Goal: Transaction & Acquisition: Obtain resource

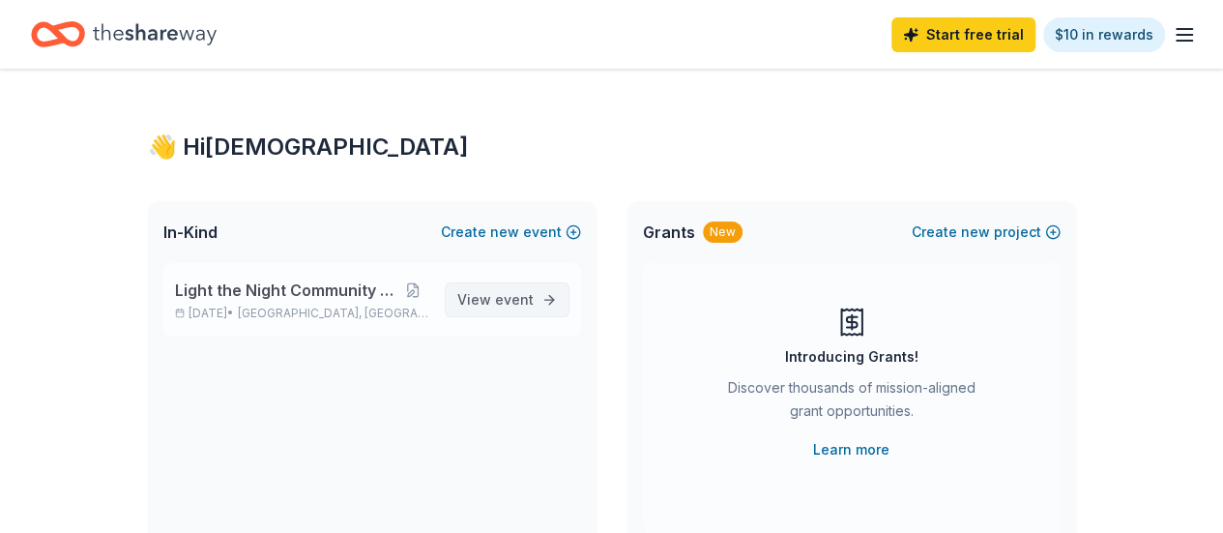
click at [454, 300] on link "View event" at bounding box center [507, 299] width 125 height 35
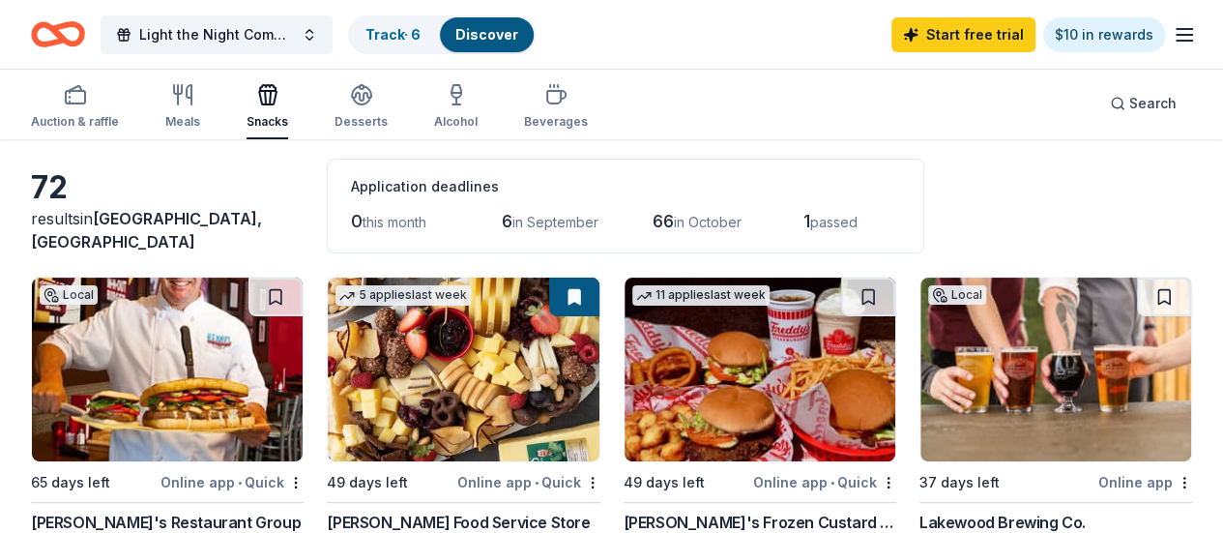
scroll to position [115, 0]
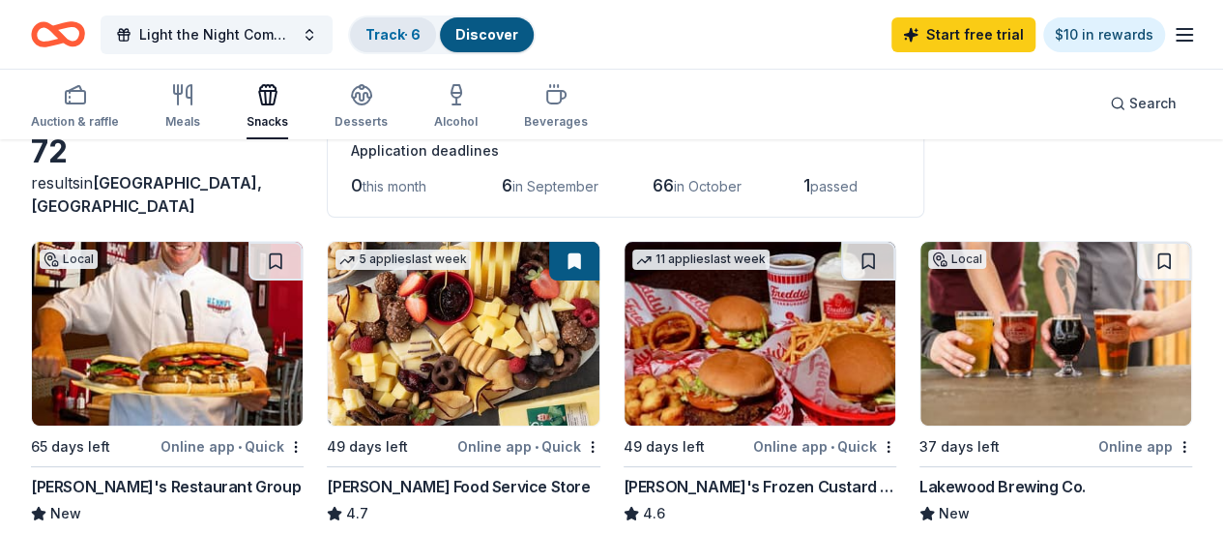
click at [403, 28] on link "Track · 6" at bounding box center [392, 34] width 55 height 16
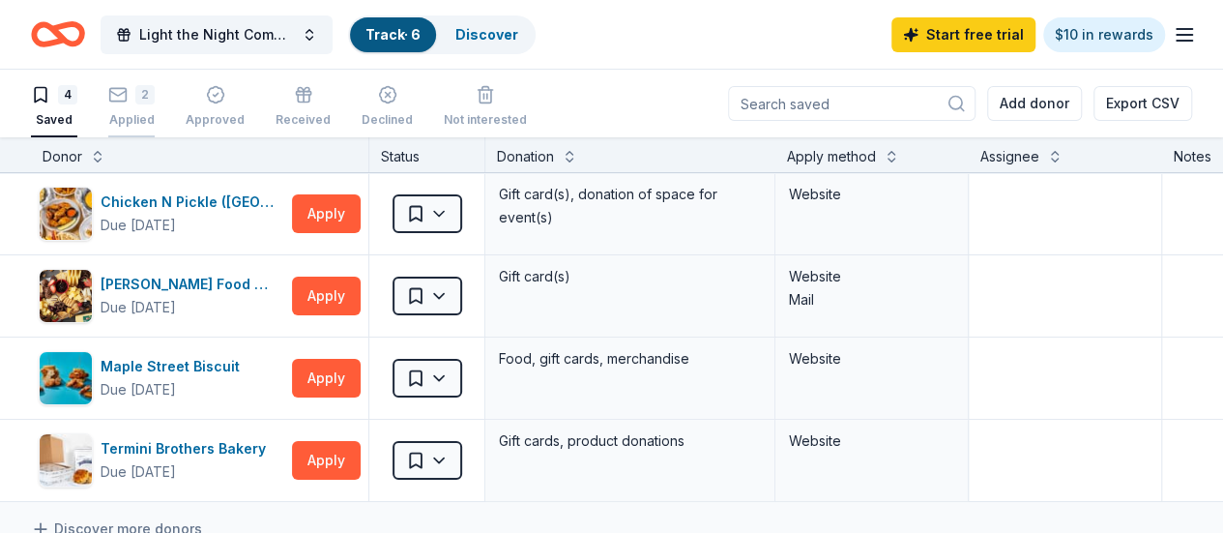
click at [155, 99] on div "2" at bounding box center [144, 94] width 19 height 19
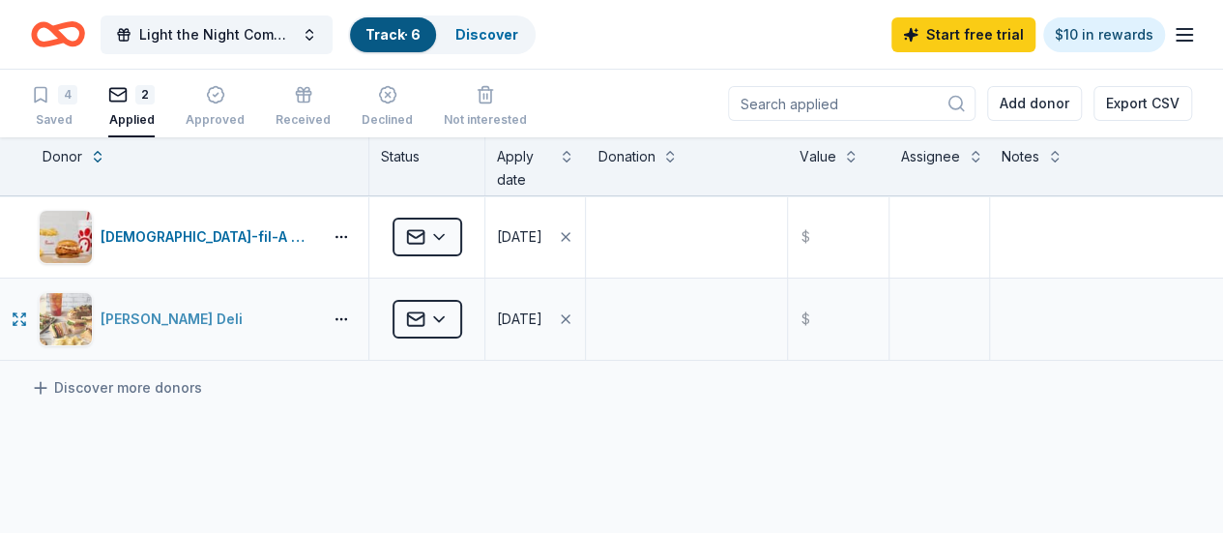
click at [193, 318] on div "McAlister's Deli" at bounding box center [176, 318] width 150 height 23
click at [541, 241] on div "08/01/2025" at bounding box center [519, 236] width 45 height 23
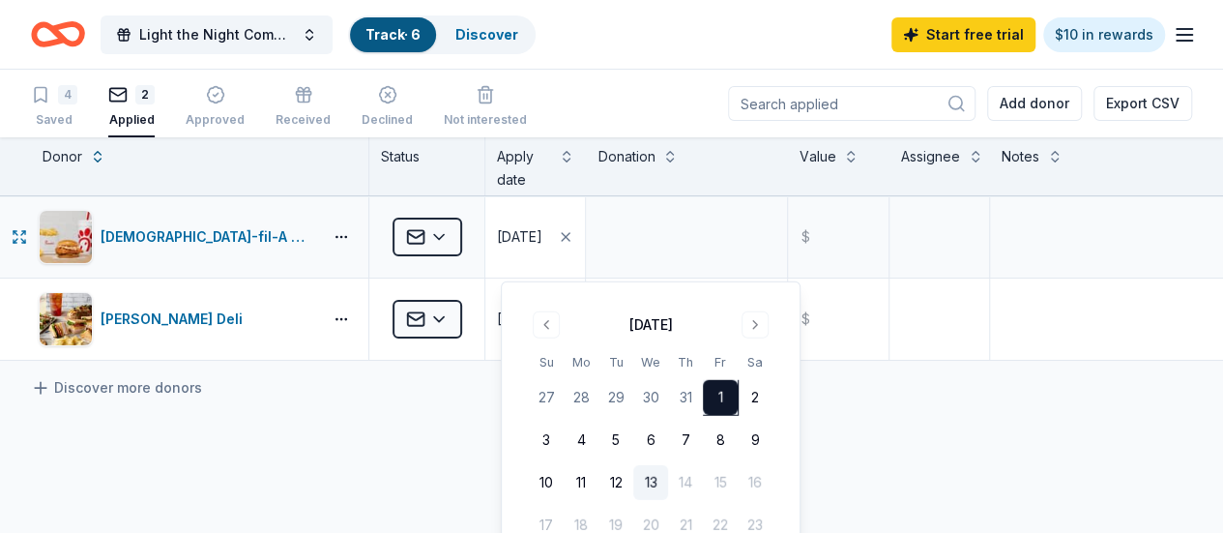
click at [541, 241] on div "08/01/2025" at bounding box center [519, 236] width 45 height 23
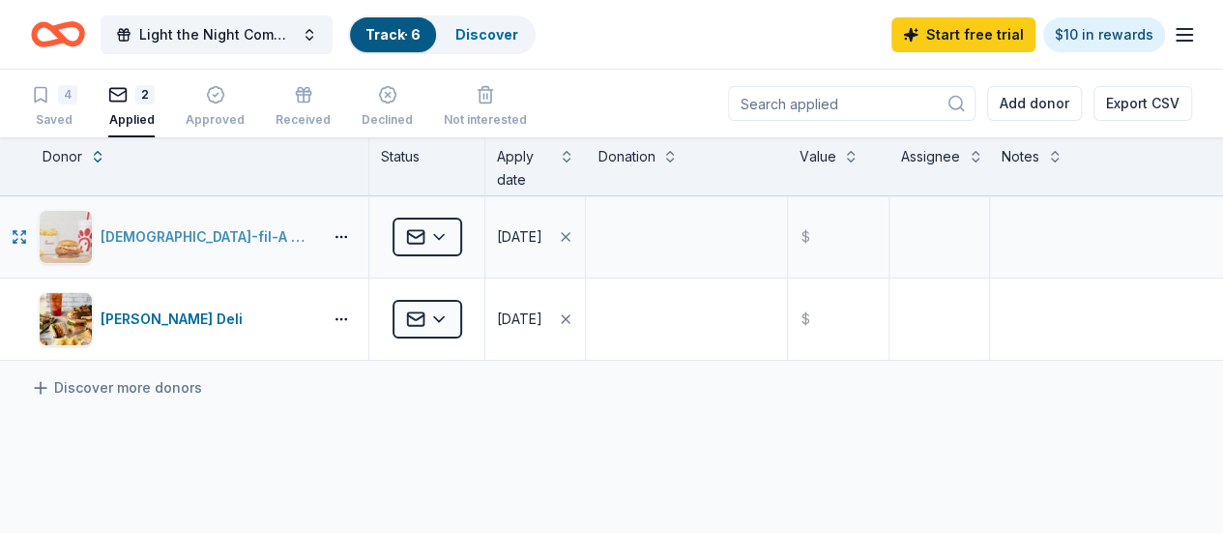
click at [247, 230] on div "[DEMOGRAPHIC_DATA]-fil-A ([GEOGRAPHIC_DATA])" at bounding box center [208, 236] width 214 height 23
click at [190, 237] on div "[DEMOGRAPHIC_DATA]-fil-A ([GEOGRAPHIC_DATA])" at bounding box center [208, 236] width 214 height 23
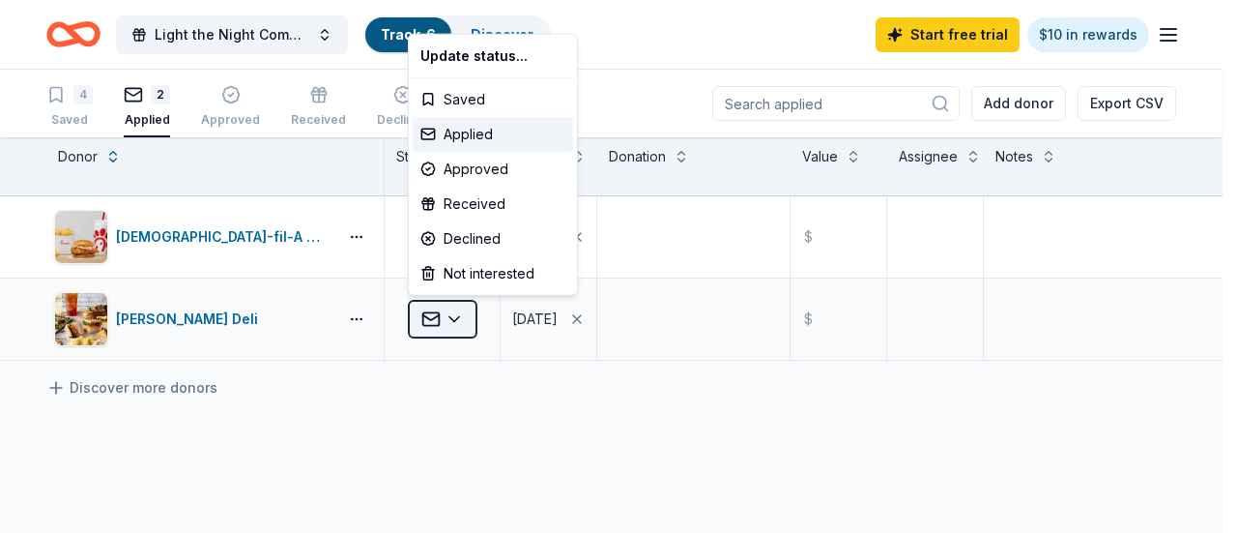
click at [443, 314] on html "Light the Night Community Outreach Track · 6 Discover Start free trial $10 in r…" at bounding box center [618, 266] width 1237 height 533
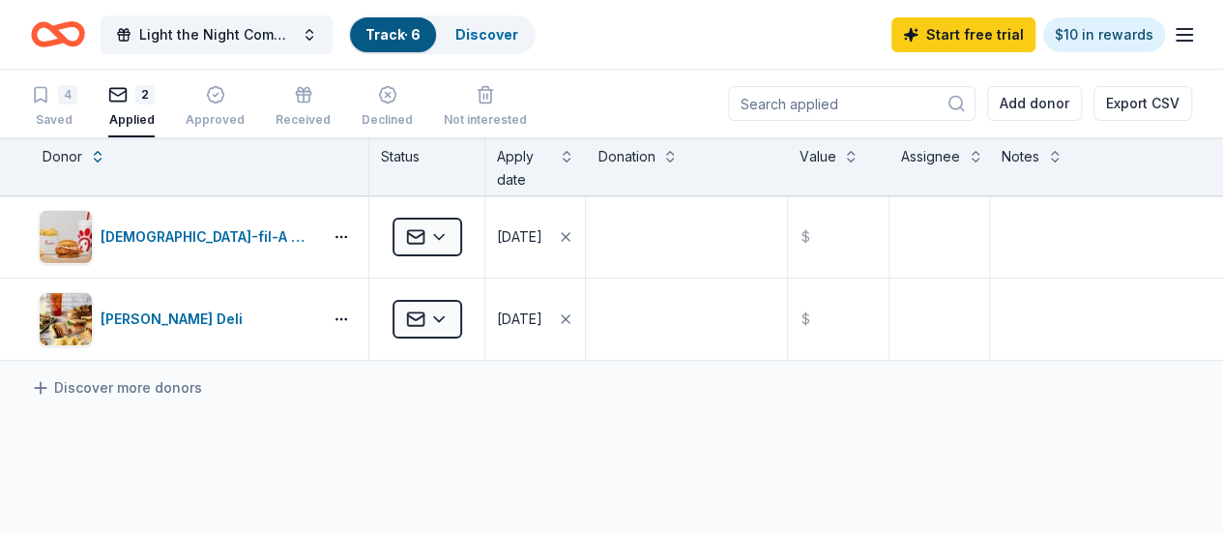
click at [315, 181] on html "Light the Night Community Outreach Track · 6 Discover Start free trial $10 in r…" at bounding box center [611, 266] width 1223 height 533
click at [144, 90] on div "2" at bounding box center [131, 94] width 46 height 19
click at [421, 26] on link "Track · 6" at bounding box center [392, 34] width 55 height 16
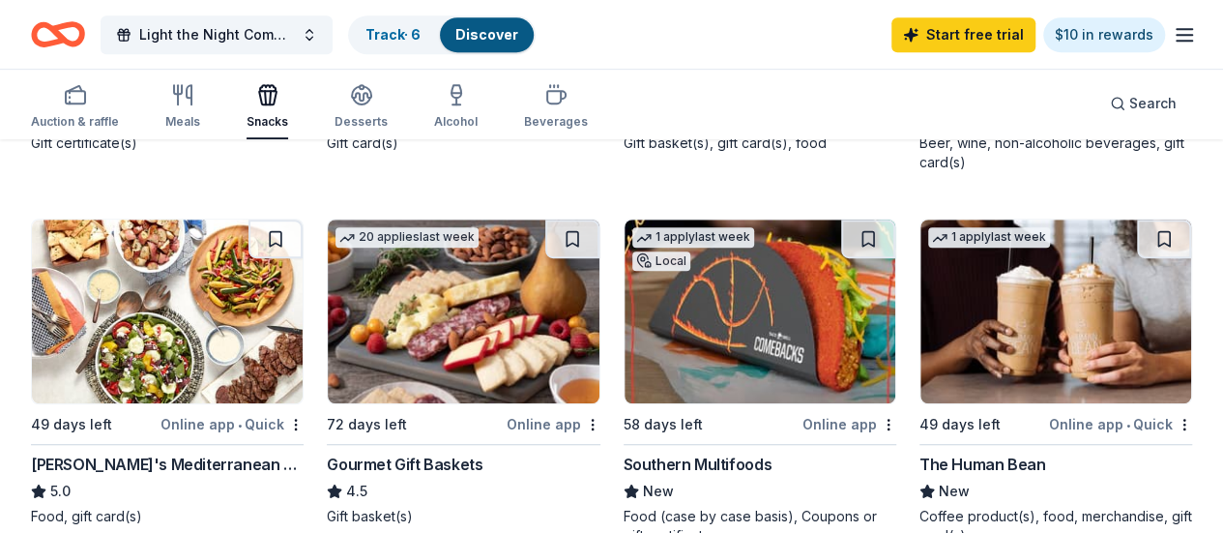
scroll to position [510, 0]
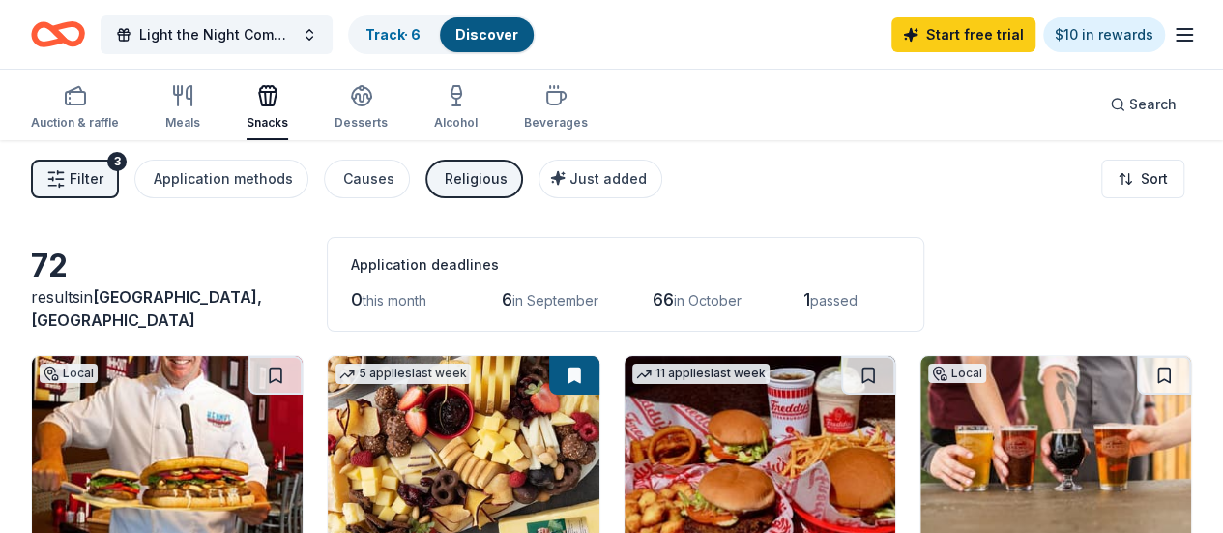
scroll to position [0, 0]
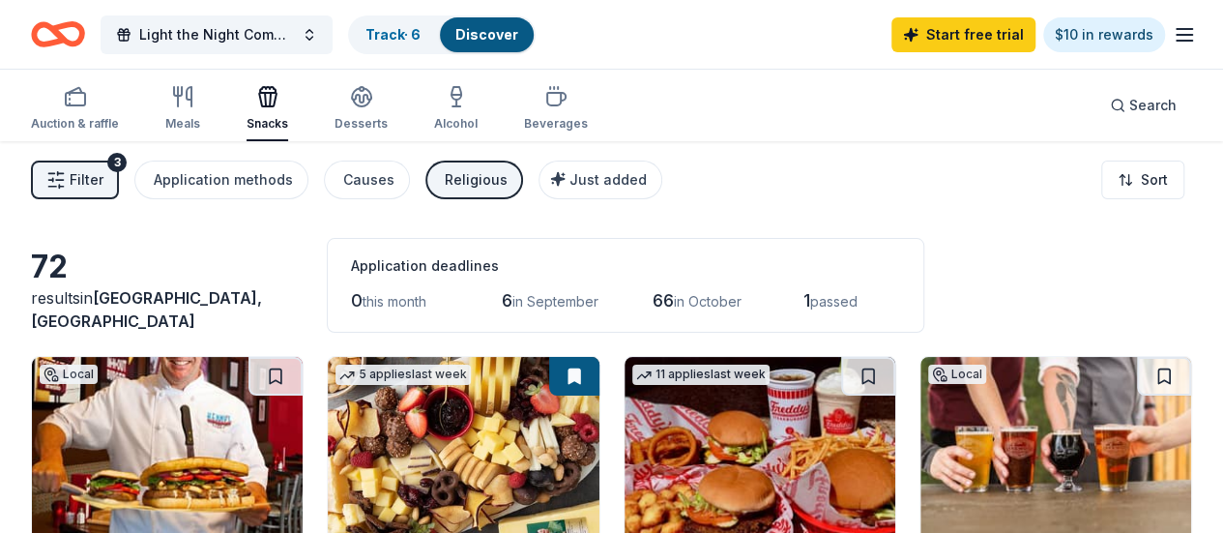
click at [176, 124] on div "Auction & raffle Meals Snacks Desserts Alcohol Beverages" at bounding box center [309, 109] width 557 height 64
click at [200, 102] on div "button" at bounding box center [182, 96] width 35 height 23
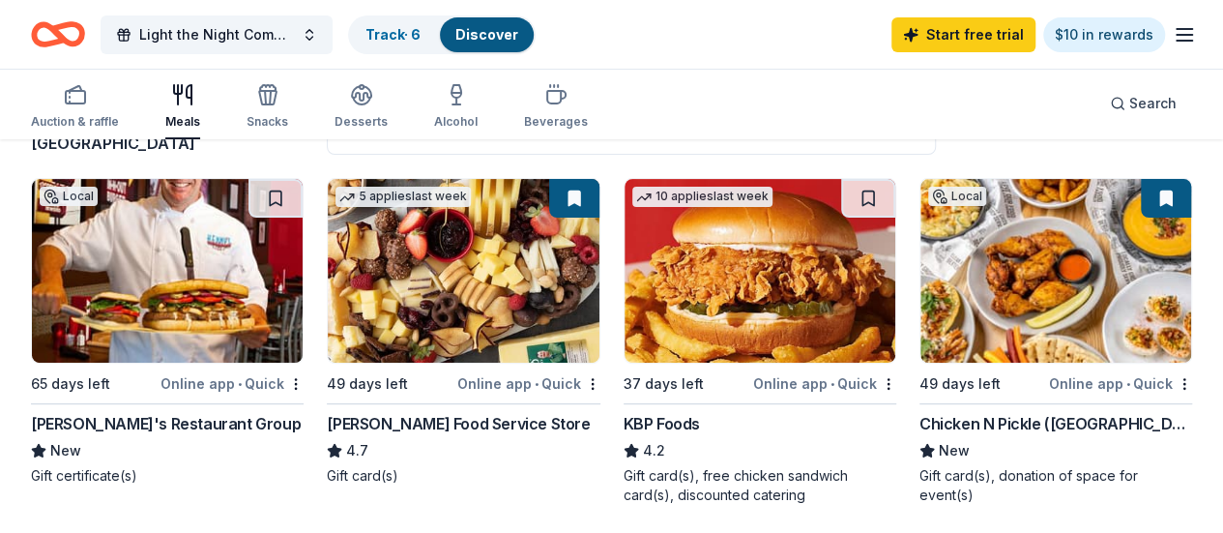
scroll to position [176, 0]
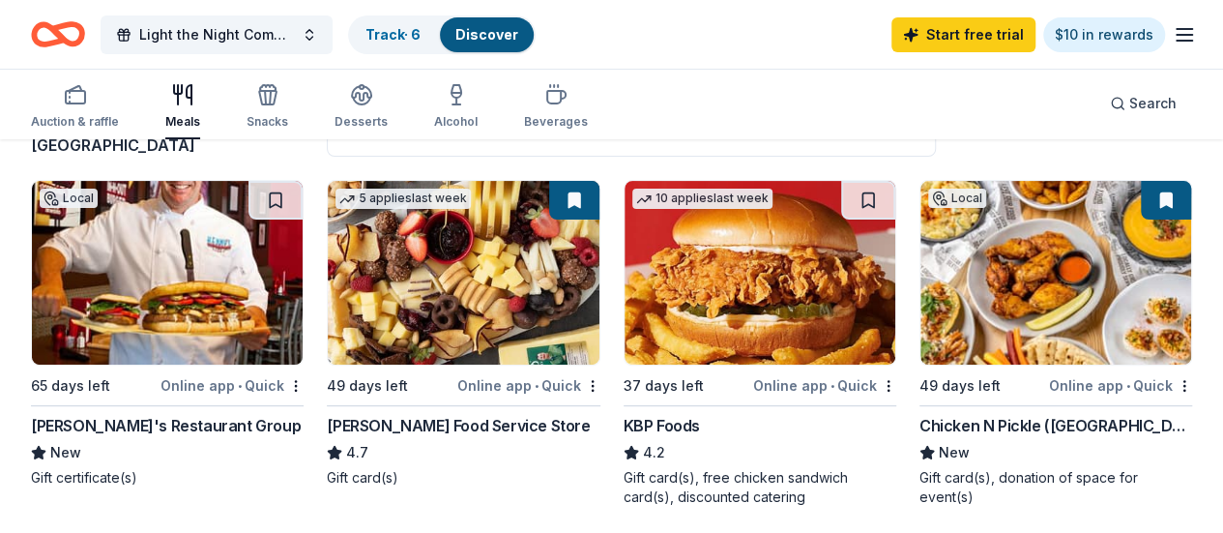
click at [920, 270] on img at bounding box center [1055, 273] width 271 height 184
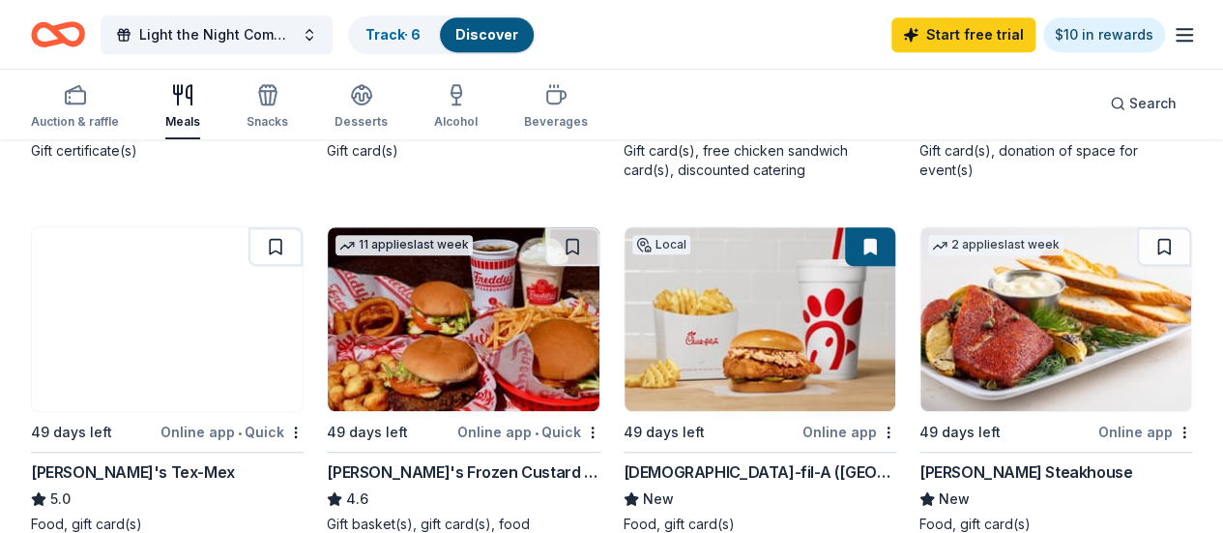
scroll to position [504, 0]
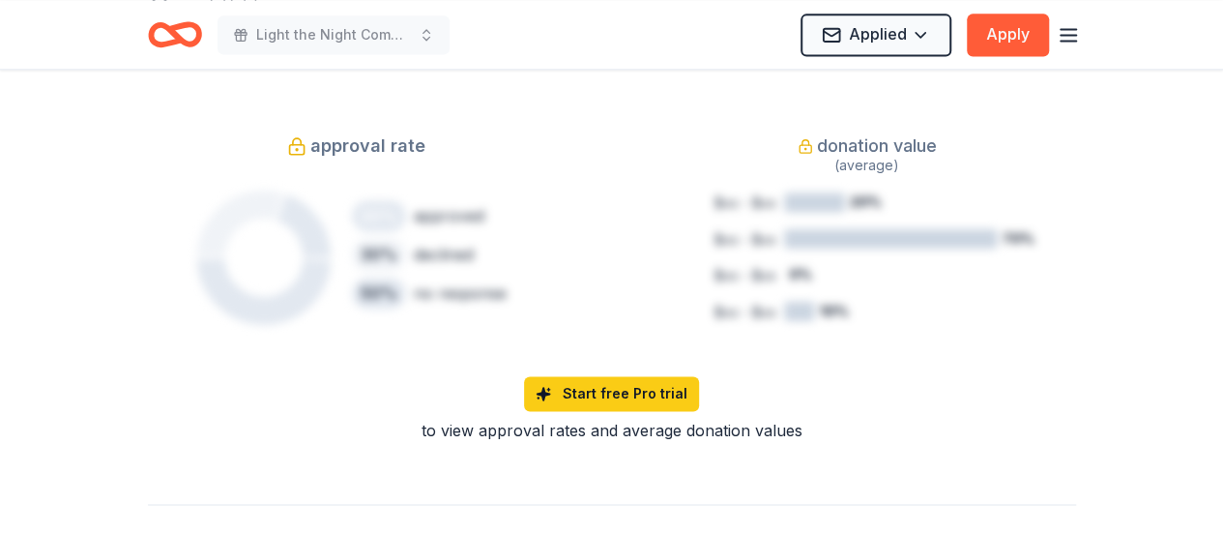
scroll to position [1350, 0]
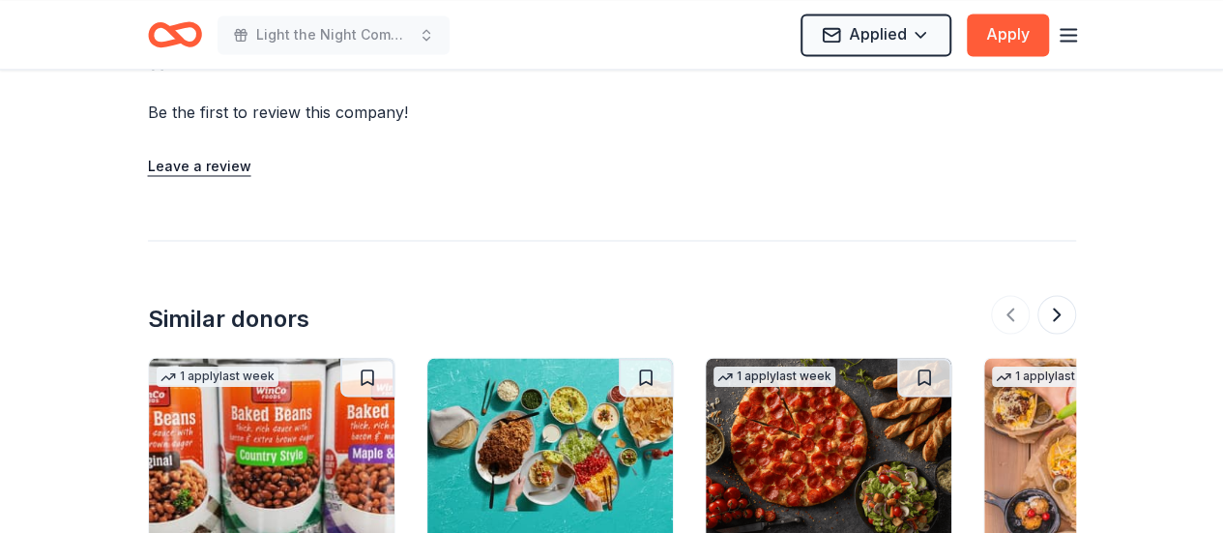
scroll to position [1608, 0]
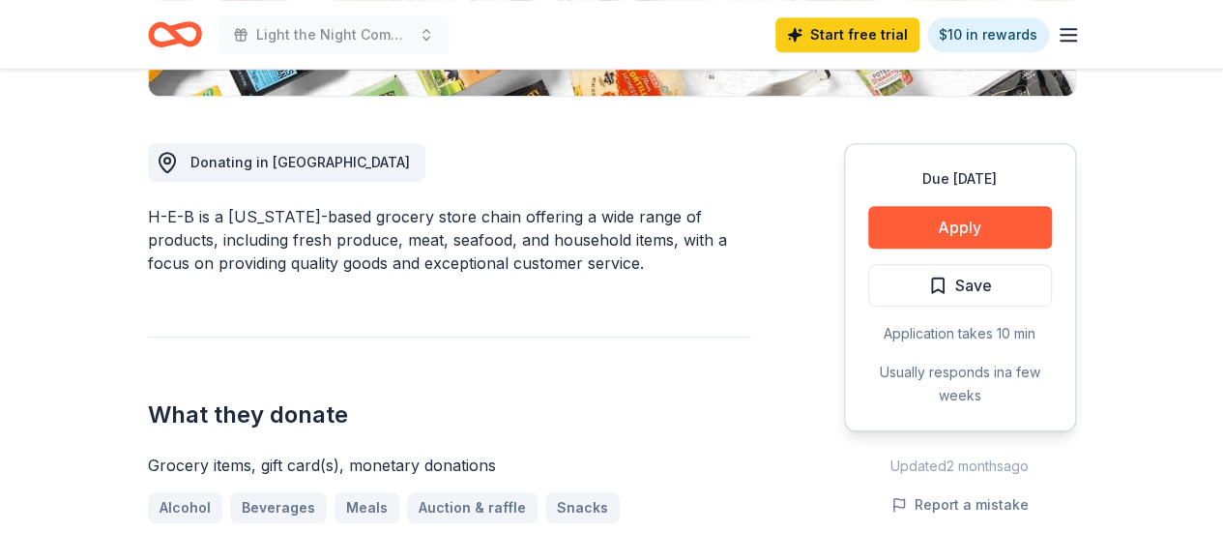
scroll to position [490, 0]
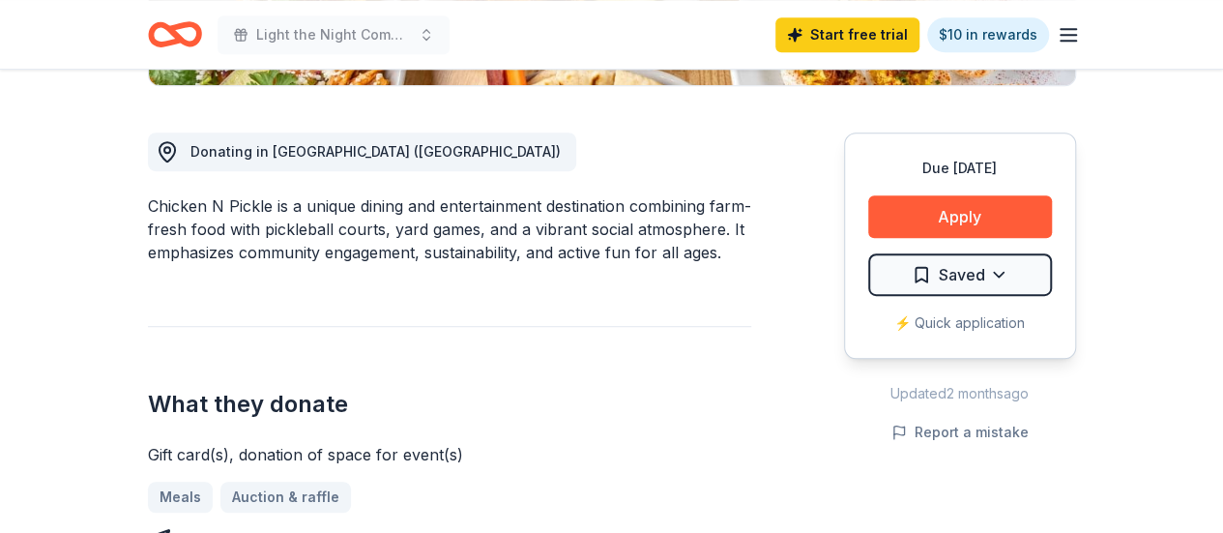
scroll to position [494, 0]
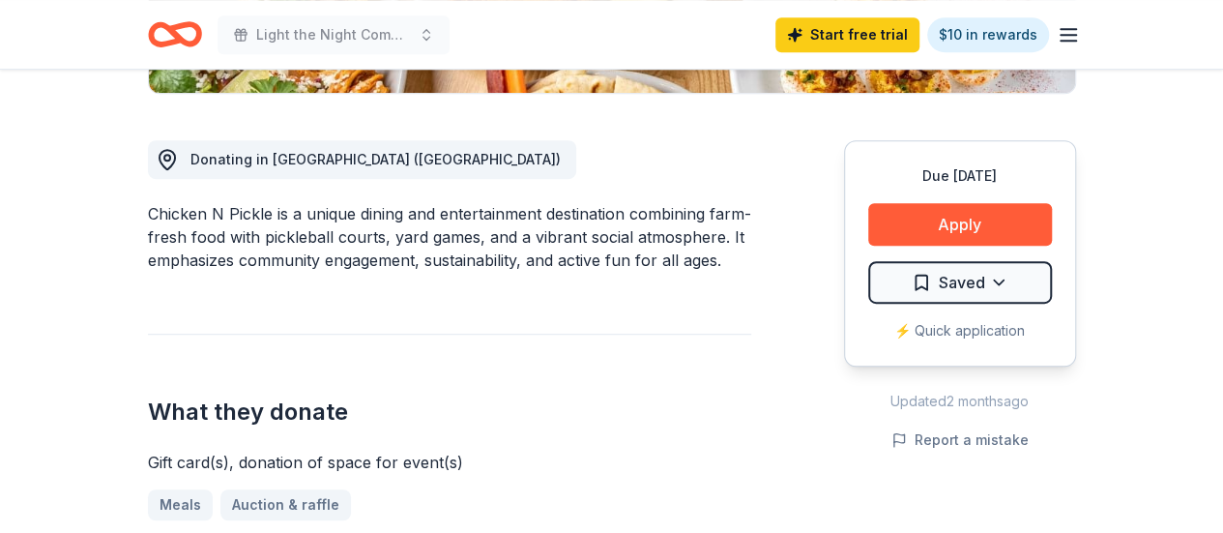
drag, startPoint x: 630, startPoint y: 183, endPoint x: 648, endPoint y: 194, distance: 20.9
